Goal: Task Accomplishment & Management: Complete application form

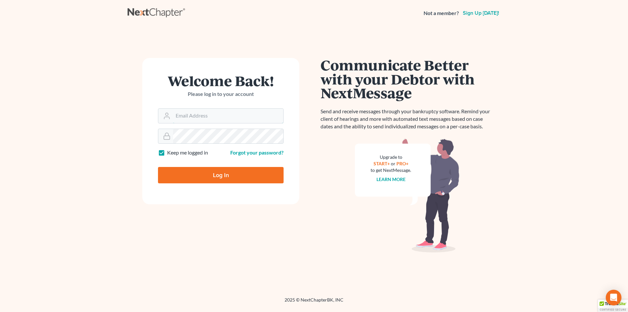
type input "[PERSON_NAME][EMAIL_ADDRESS][DOMAIN_NAME]"
drag, startPoint x: 0, startPoint y: 0, endPoint x: 226, endPoint y: 181, distance: 289.2
click at [226, 181] on input "Log In" at bounding box center [221, 175] width 126 height 16
type input "Thinking..."
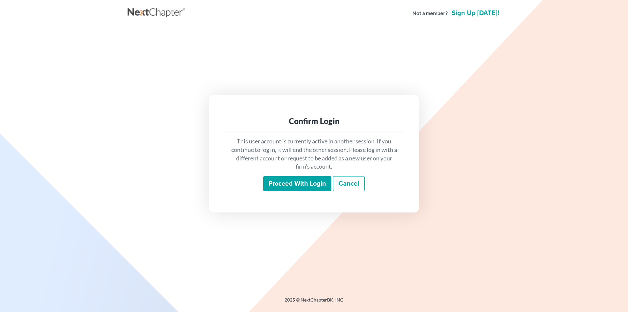
click at [314, 182] on input "Proceed with login" at bounding box center [298, 183] width 68 height 15
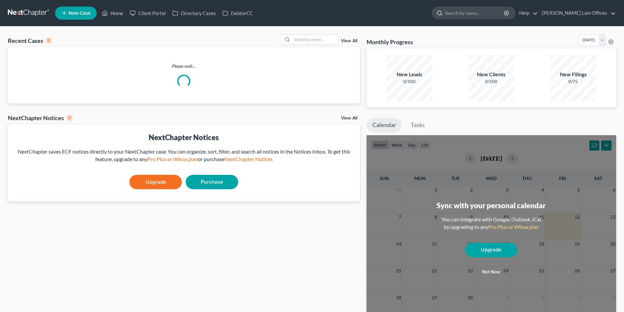
click at [504, 12] on input "search" at bounding box center [475, 13] width 60 height 12
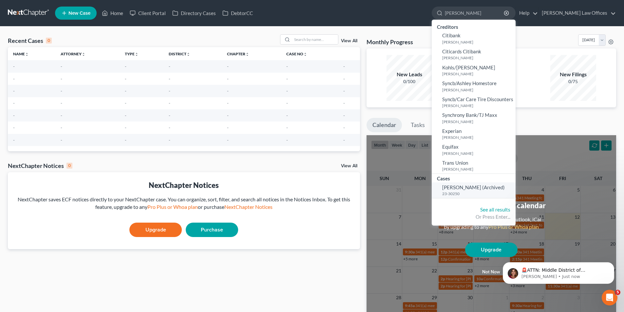
type input "[PERSON_NAME]"
click at [470, 195] on small "23-30250" at bounding box center [478, 194] width 72 height 6
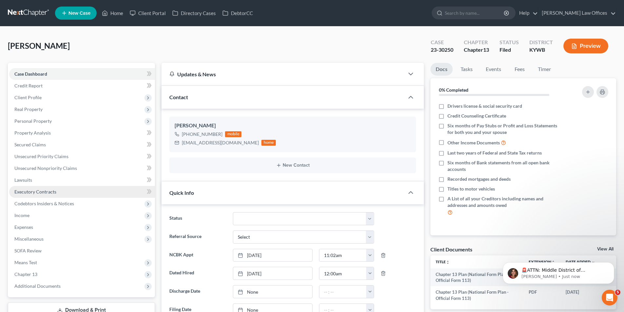
select select "5"
select select "1"
select select "3"
select select "1"
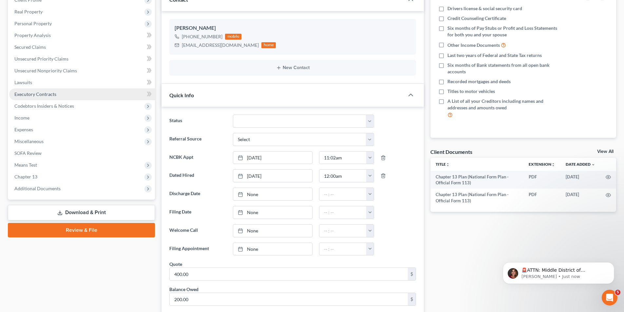
scroll to position [247, 0]
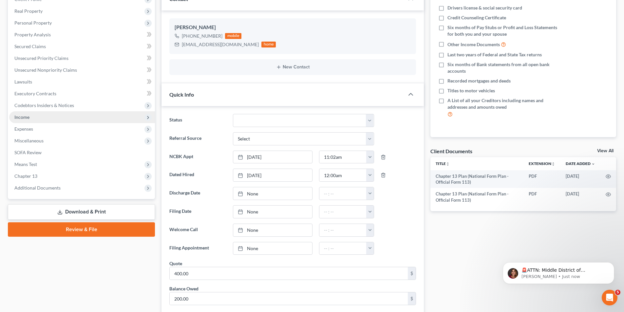
click at [20, 113] on span "Income" at bounding box center [82, 117] width 146 height 12
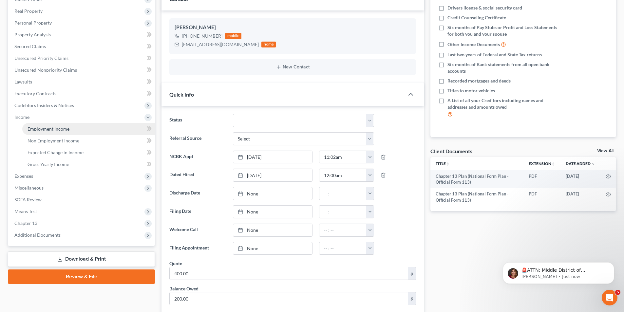
click at [45, 128] on span "Employment Income" at bounding box center [48, 129] width 42 height 6
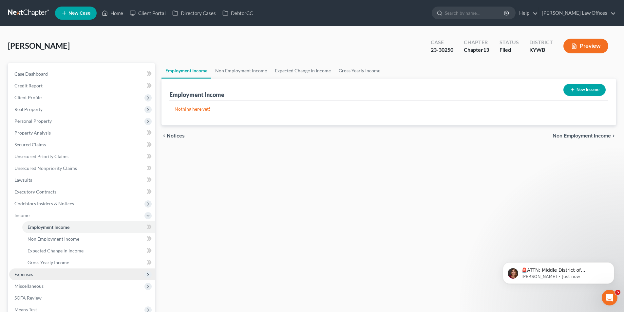
click at [40, 271] on span "Expenses" at bounding box center [82, 274] width 146 height 12
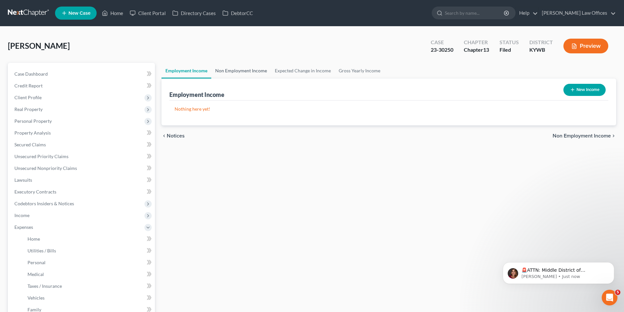
click at [239, 71] on link "Non Employment Income" at bounding box center [241, 71] width 60 height 16
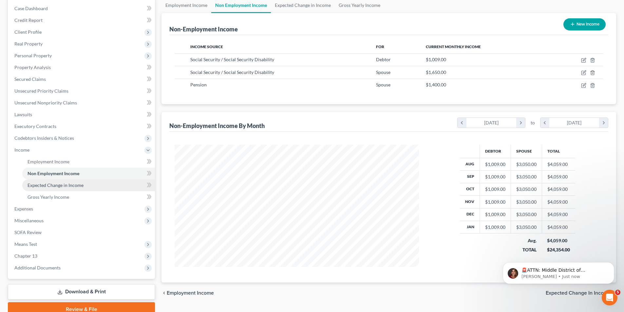
scroll to position [95, 0]
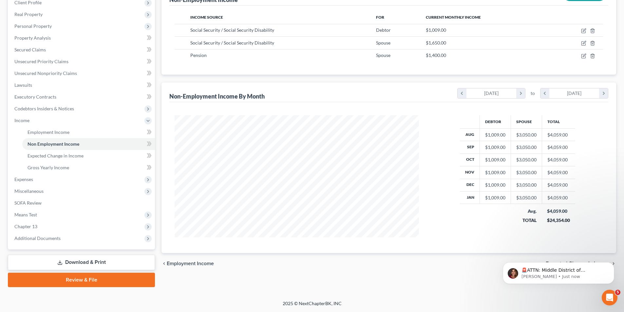
click at [89, 264] on link "Download & Print" at bounding box center [81, 262] width 147 height 15
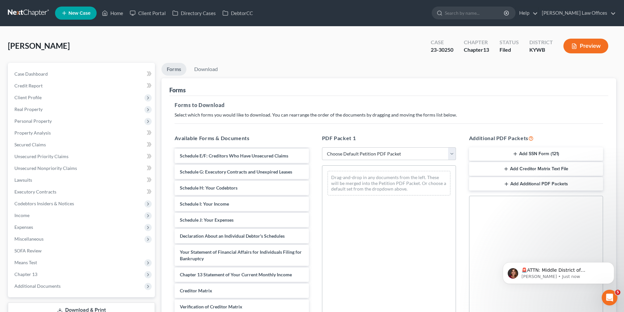
scroll to position [131, 0]
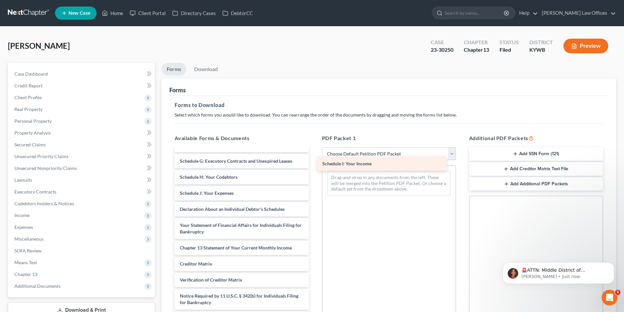
drag, startPoint x: 244, startPoint y: 207, endPoint x: 385, endPoint y: 166, distance: 147.0
click at [314, 166] on div "Schedule I: Your Income Chapter 13 Plan (National Form Plan - Official Form 113…" at bounding box center [241, 172] width 144 height 307
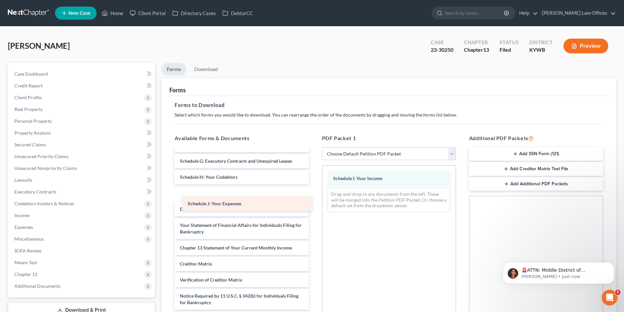
scroll to position [127, 0]
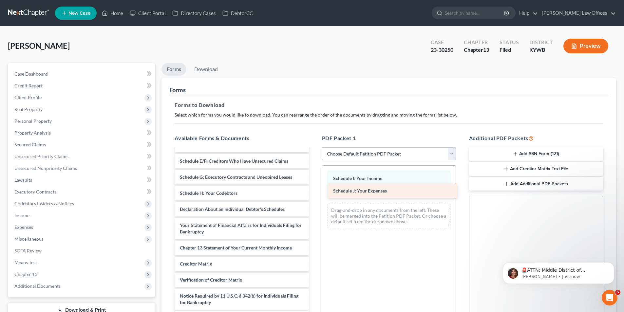
drag, startPoint x: 237, startPoint y: 206, endPoint x: 390, endPoint y: 192, distance: 154.2
click at [314, 192] on div "Schedule J: Your Expenses Chapter 13 Plan (National Form Plan - Official Form 1…" at bounding box center [241, 180] width 144 height 291
click at [212, 71] on link "Download" at bounding box center [206, 69] width 34 height 13
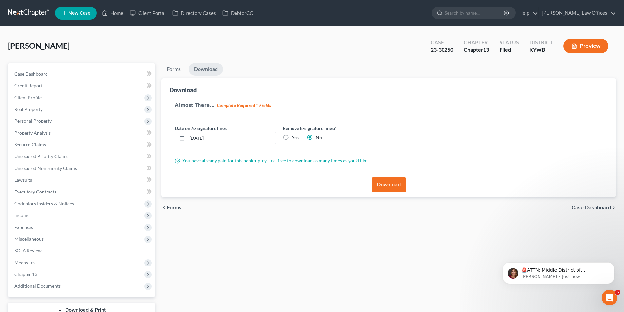
click at [383, 180] on button "Download" at bounding box center [389, 184] width 34 height 14
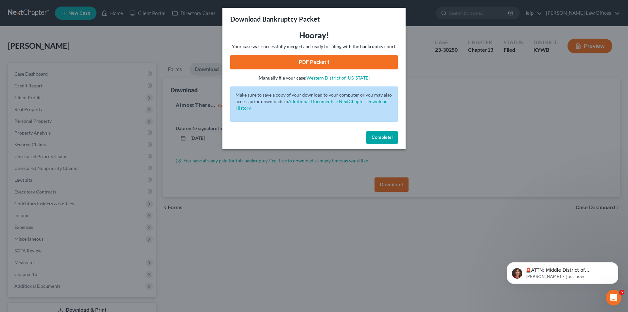
click at [351, 66] on link "PDF Packet 1" at bounding box center [314, 62] width 168 height 14
click at [386, 136] on span "Complete!" at bounding box center [382, 138] width 21 height 6
